Goal: Task Accomplishment & Management: Manage account settings

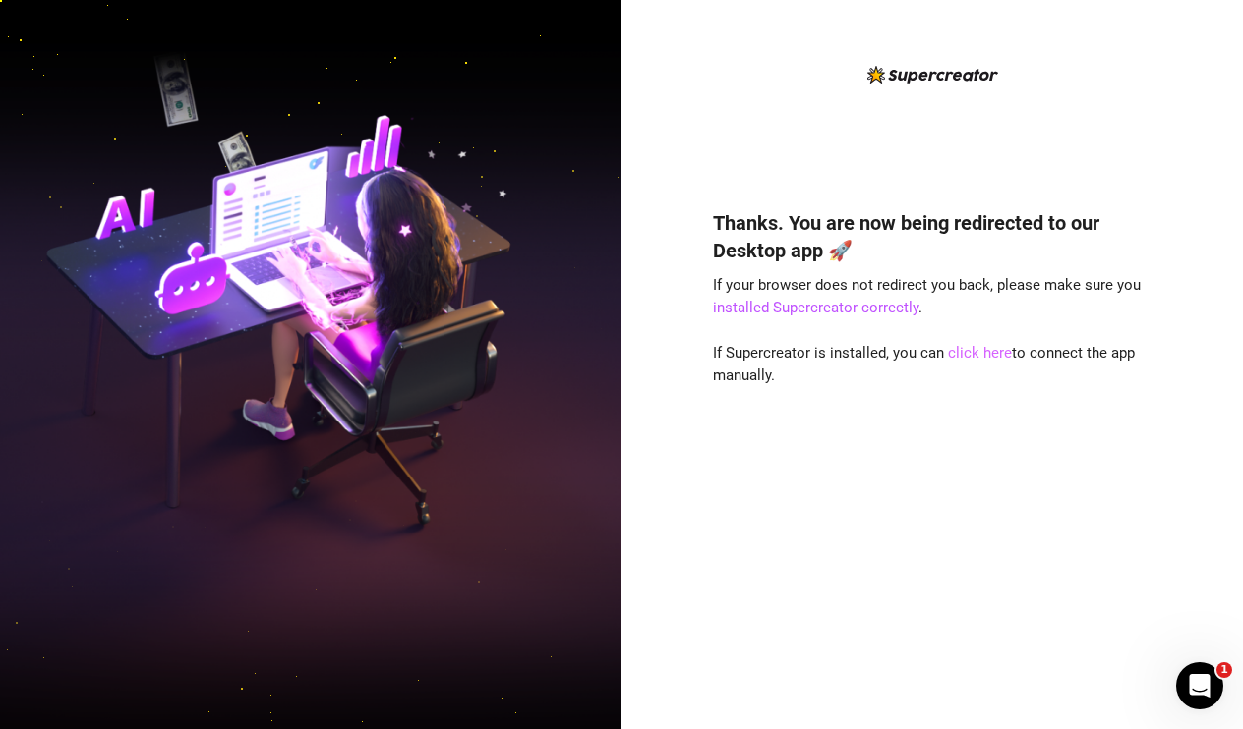
click at [975, 354] on link "click here" at bounding box center [980, 353] width 64 height 18
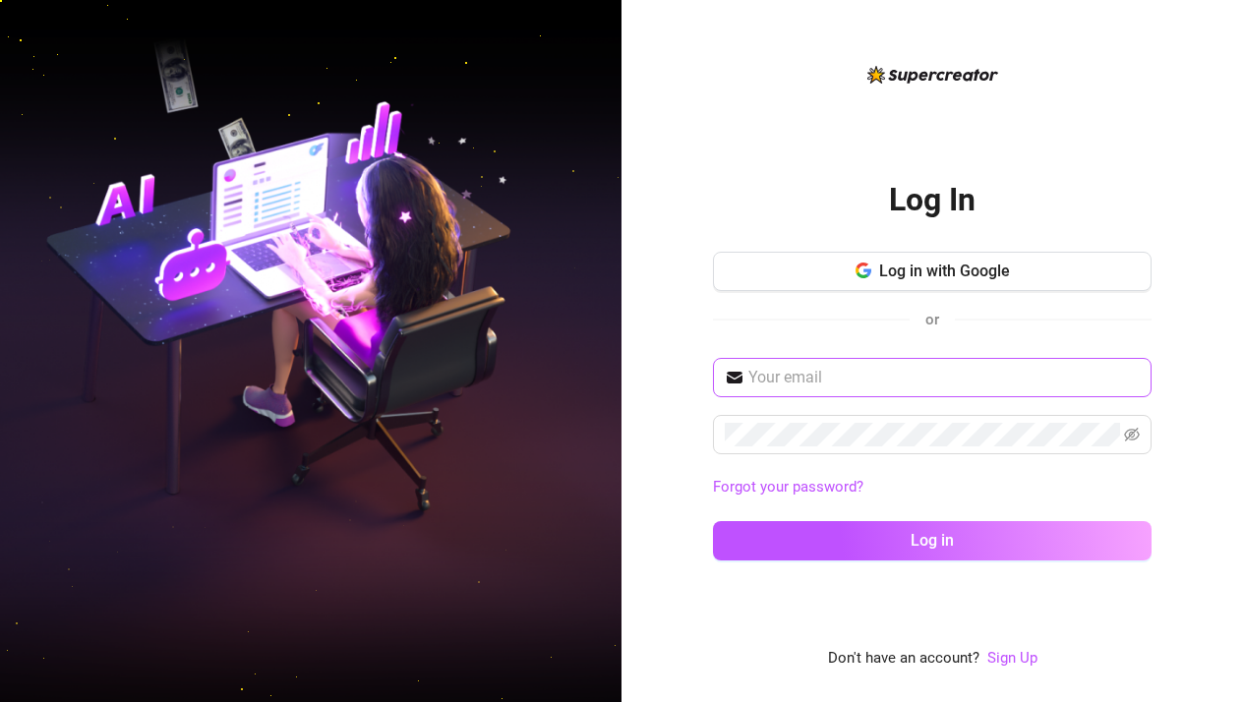
click at [979, 376] on input "text" at bounding box center [943, 378] width 391 height 24
type input "ש"
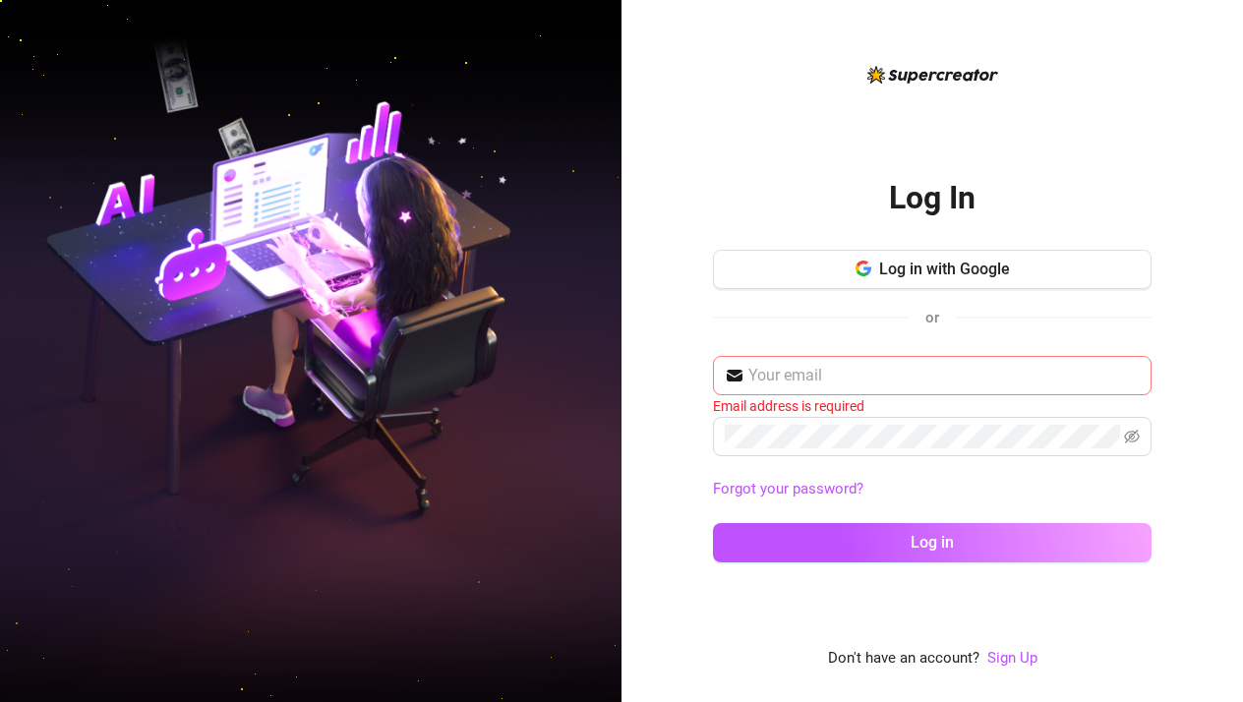
type input "ש"
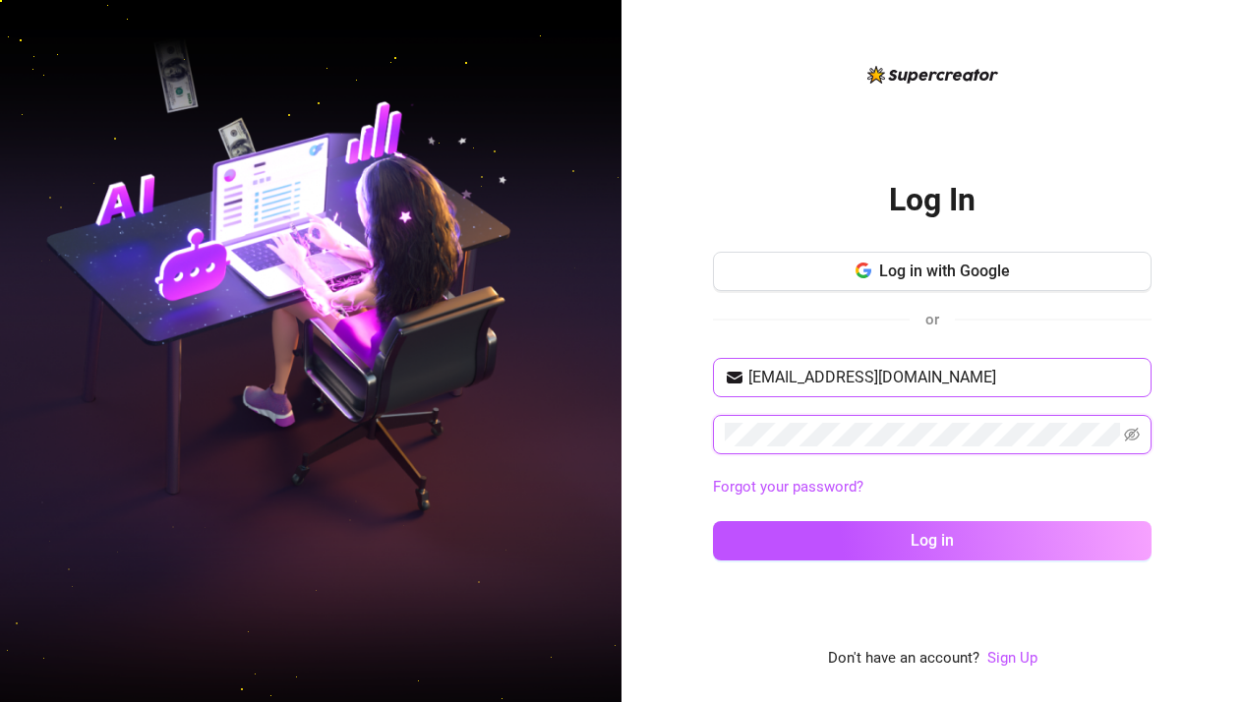
click at [932, 540] on button "Log in" at bounding box center [932, 540] width 438 height 39
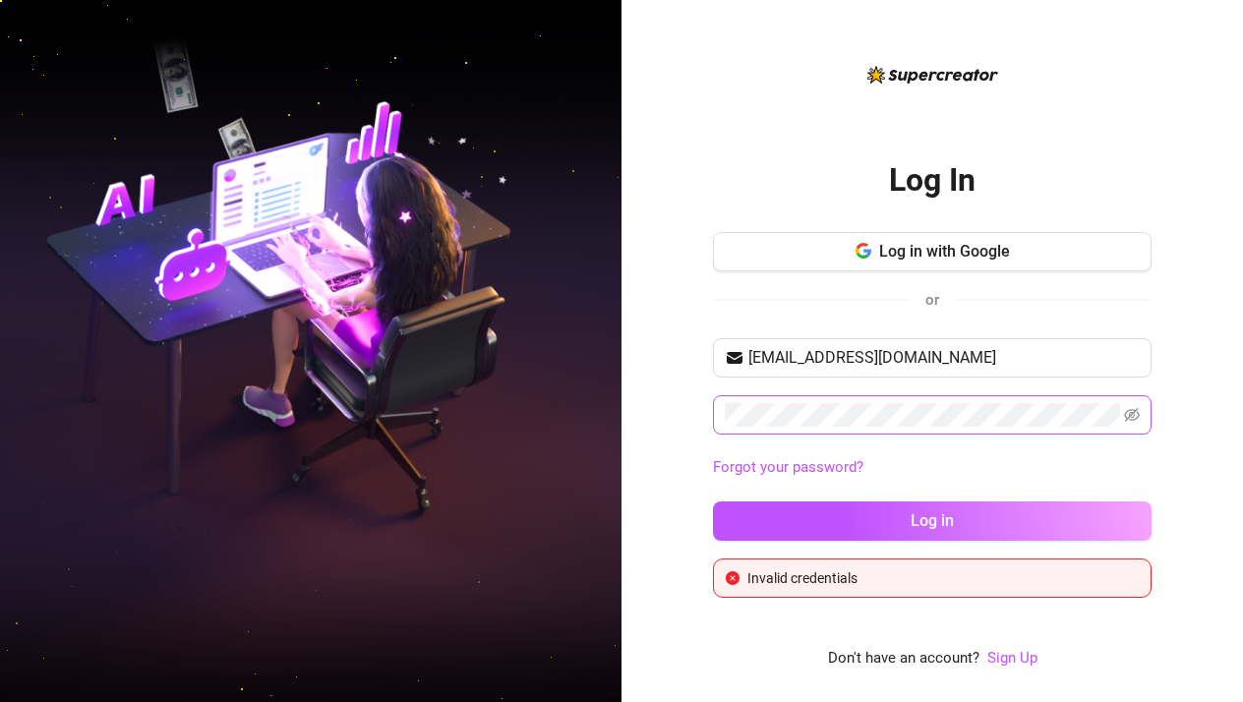
click at [1146, 423] on span at bounding box center [932, 414] width 438 height 39
click at [1129, 416] on icon "eye-invisible" at bounding box center [1132, 415] width 16 height 14
click at [836, 353] on input "alomge2004@gmail.com" at bounding box center [943, 358] width 391 height 24
type input "eyalalomg@gmail.com"
click at [932, 520] on button "Log in" at bounding box center [932, 520] width 438 height 39
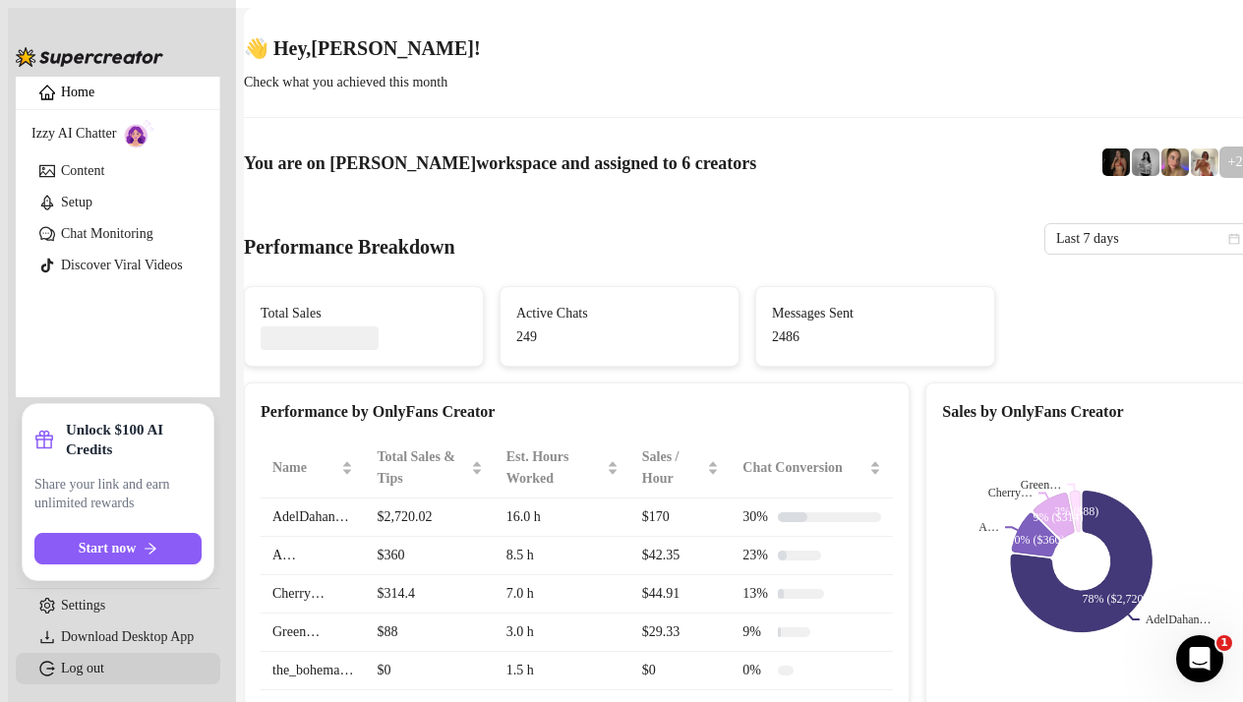
click at [83, 671] on link "Log out" at bounding box center [82, 668] width 43 height 15
